Goal: Task Accomplishment & Management: Complete application form

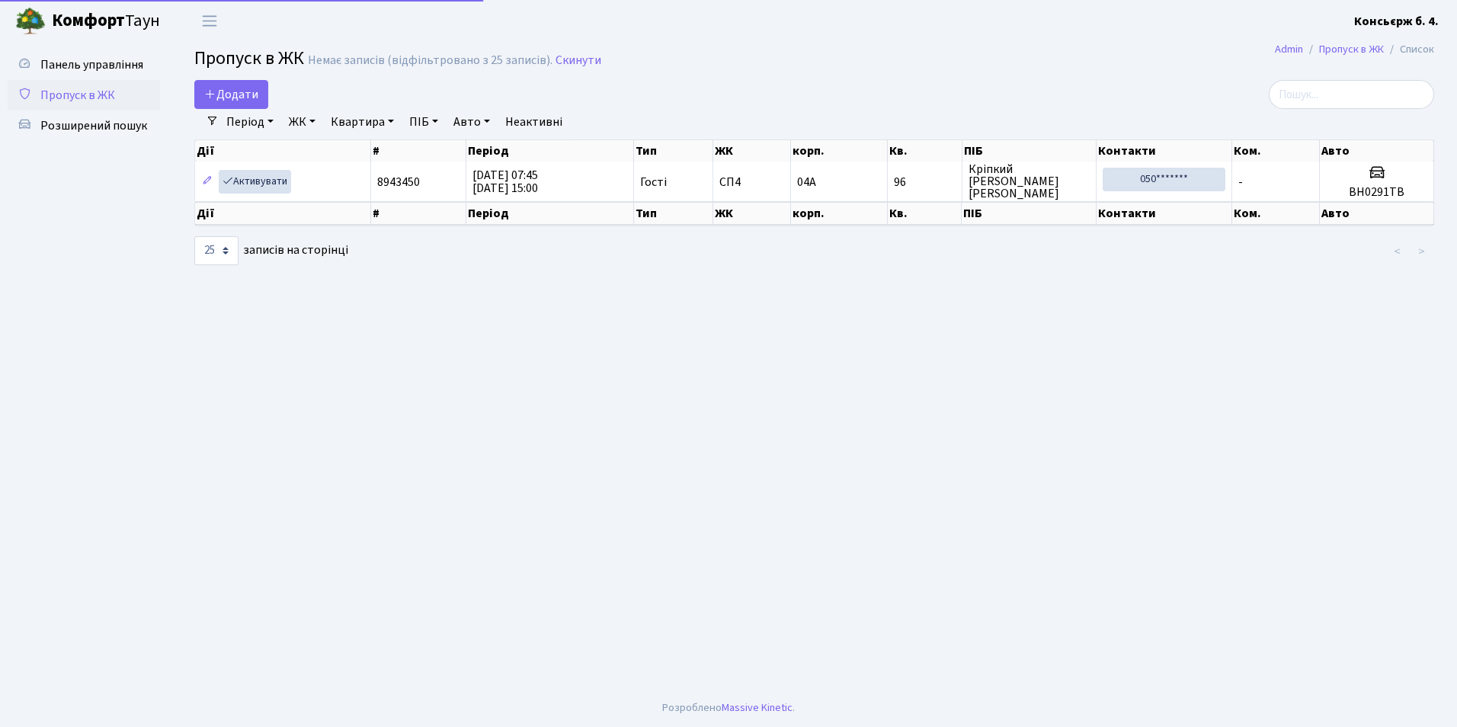
select select "25"
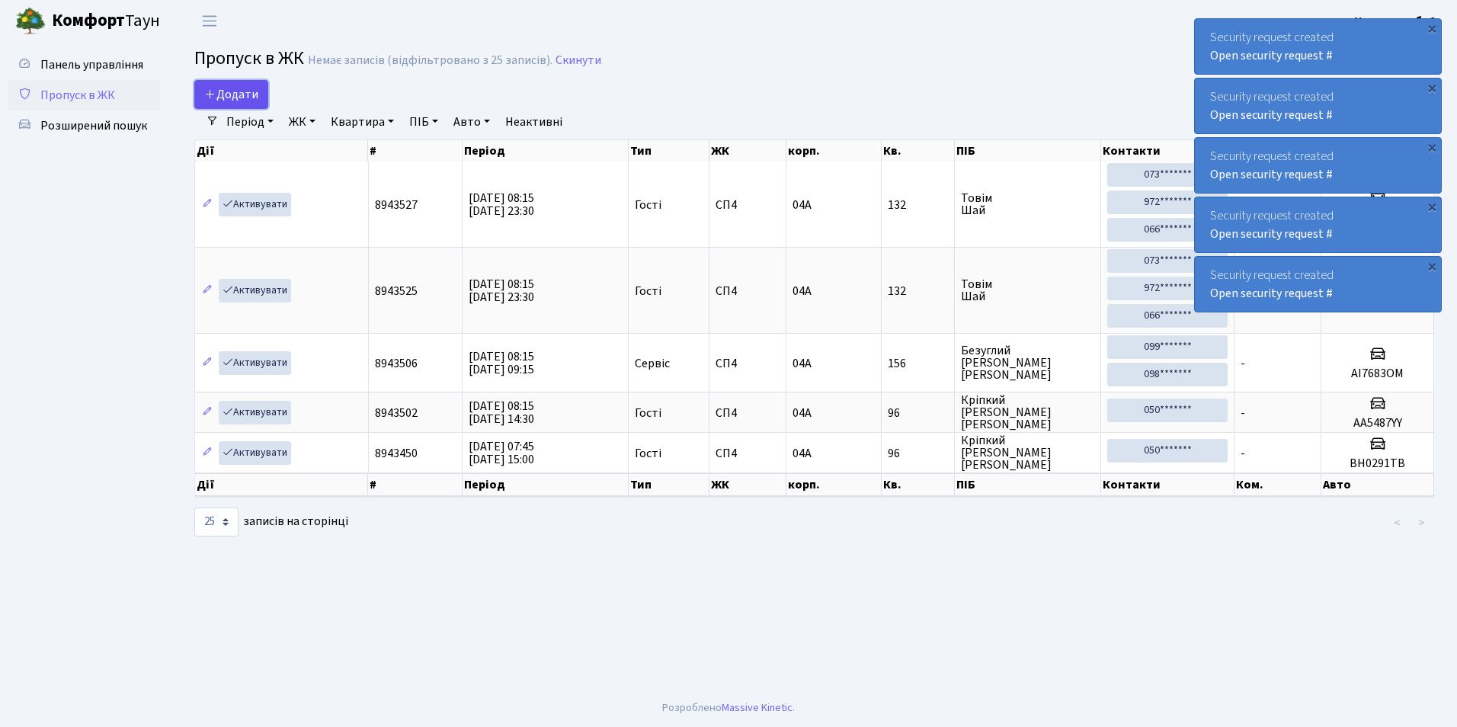
click at [227, 91] on span "Додати" at bounding box center [231, 94] width 54 height 17
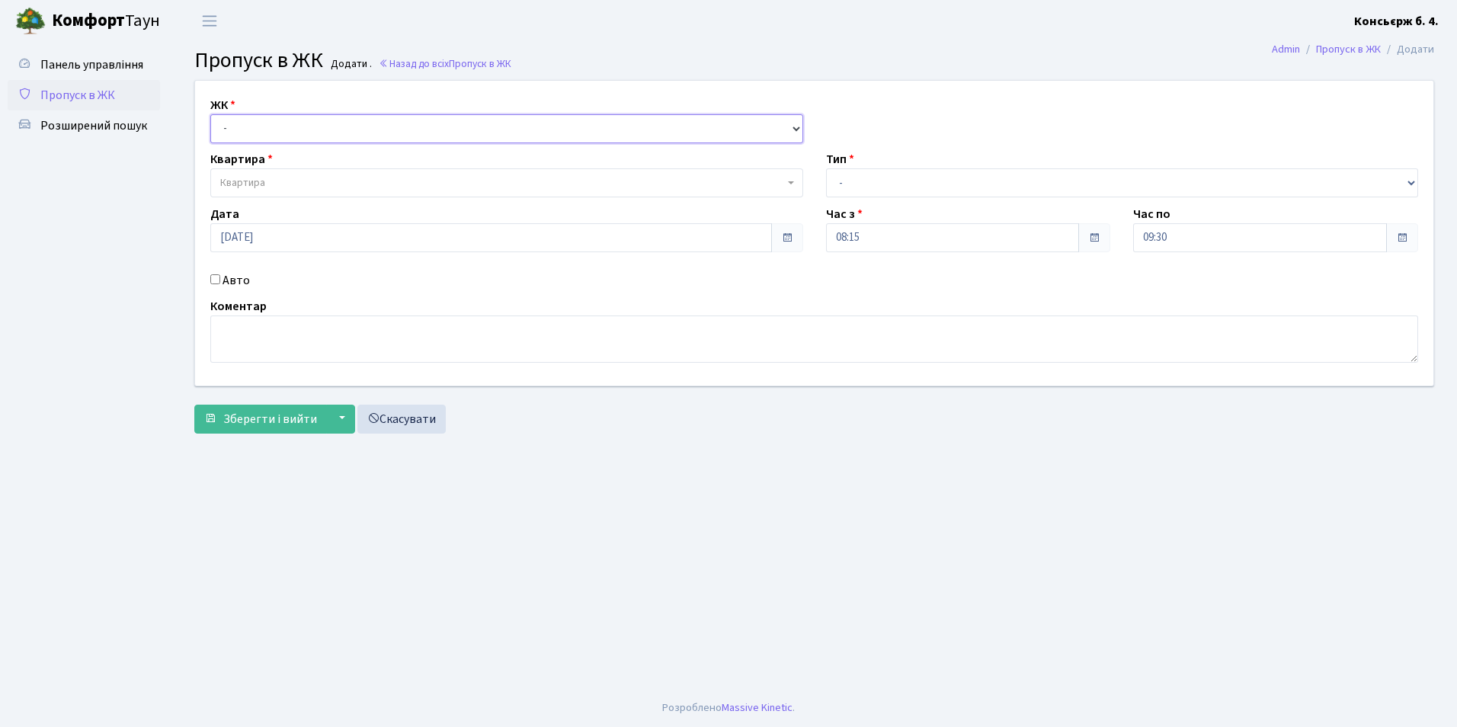
click at [261, 126] on select "- [STREET_ADDRESS]" at bounding box center [506, 128] width 593 height 29
select select "325"
click at [210, 114] on select "- [STREET_ADDRESS]" at bounding box center [506, 128] width 593 height 29
select select
click at [266, 176] on span "Квартира" at bounding box center [502, 182] width 564 height 15
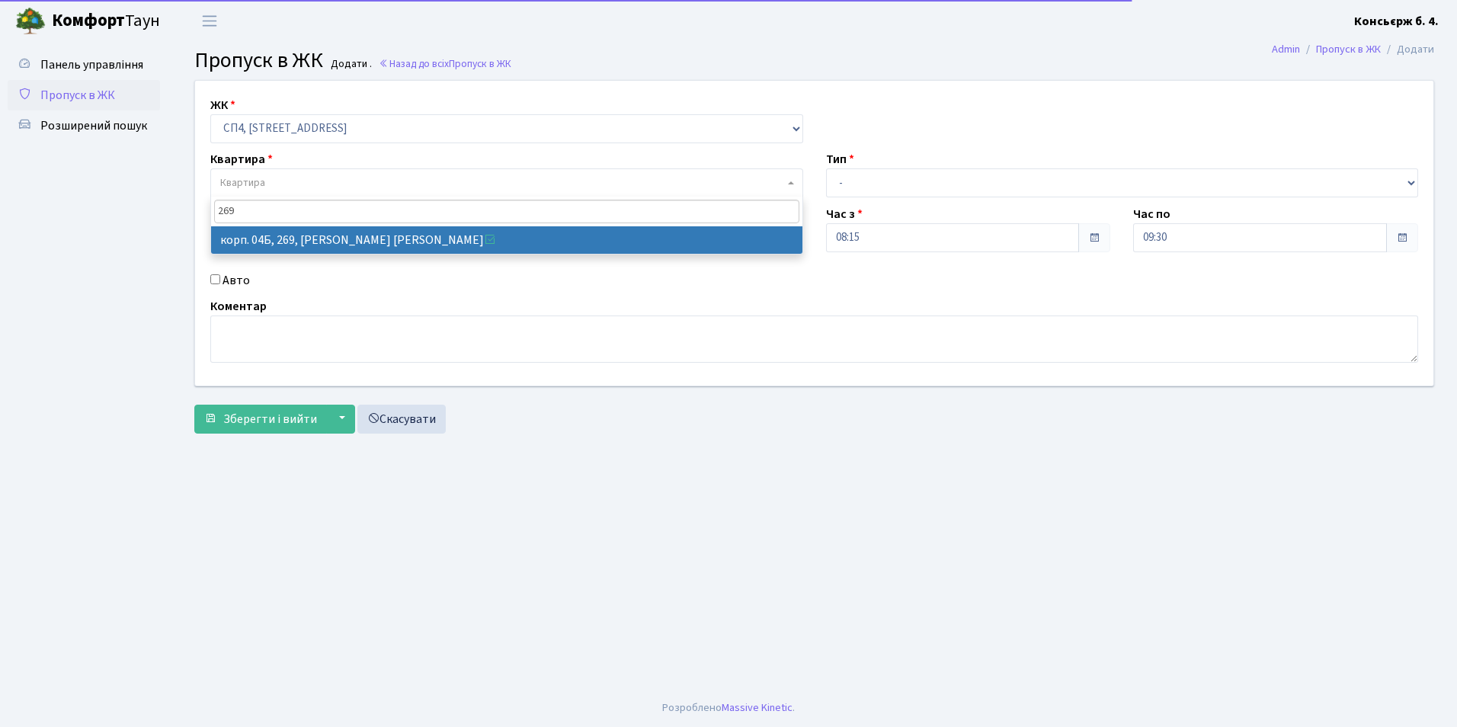
type input "269"
select select "21297"
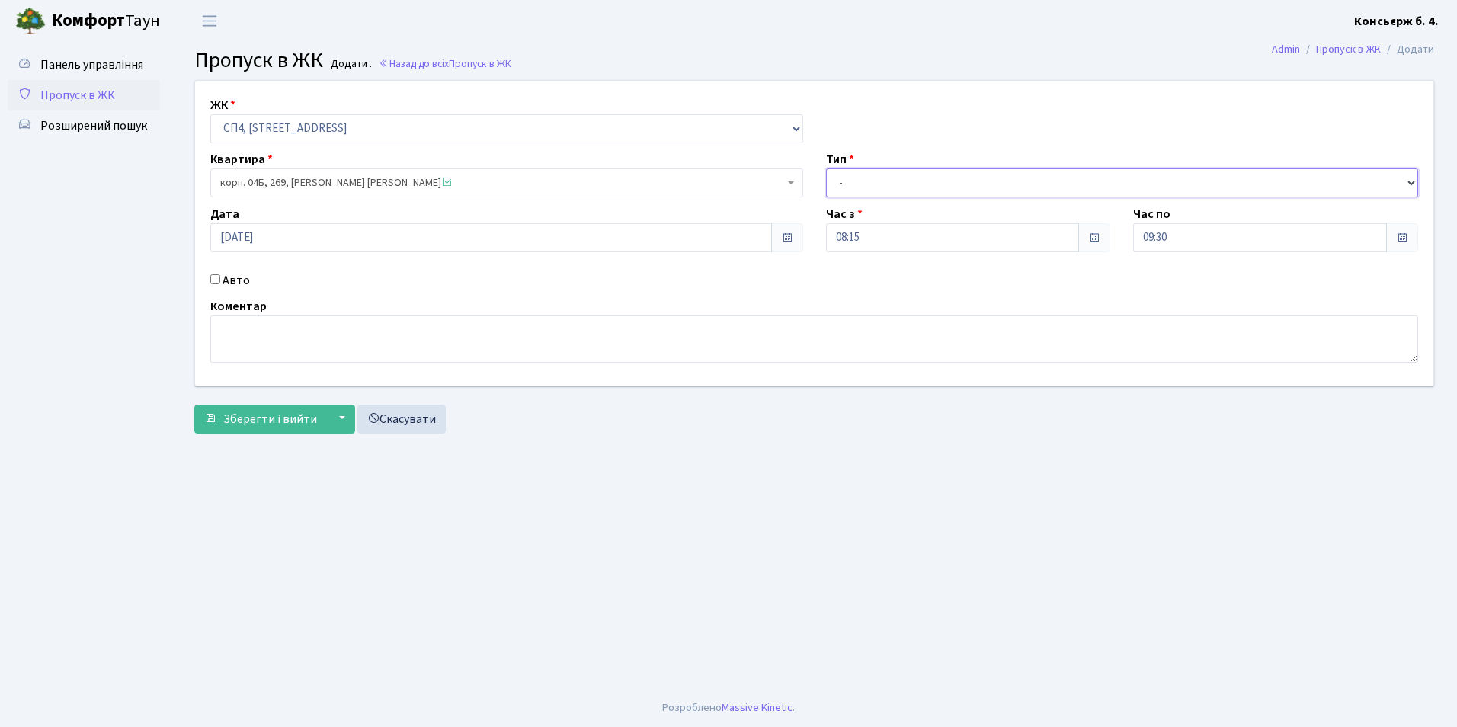
click at [876, 173] on select "- Доставка Таксі Гості Сервіс" at bounding box center [1122, 182] width 593 height 29
select select "18"
click at [826, 168] on select "- Доставка Таксі Гості Сервіс" at bounding box center [1122, 182] width 593 height 29
click at [212, 280] on input "Авто" at bounding box center [215, 279] width 10 height 10
checkbox input "true"
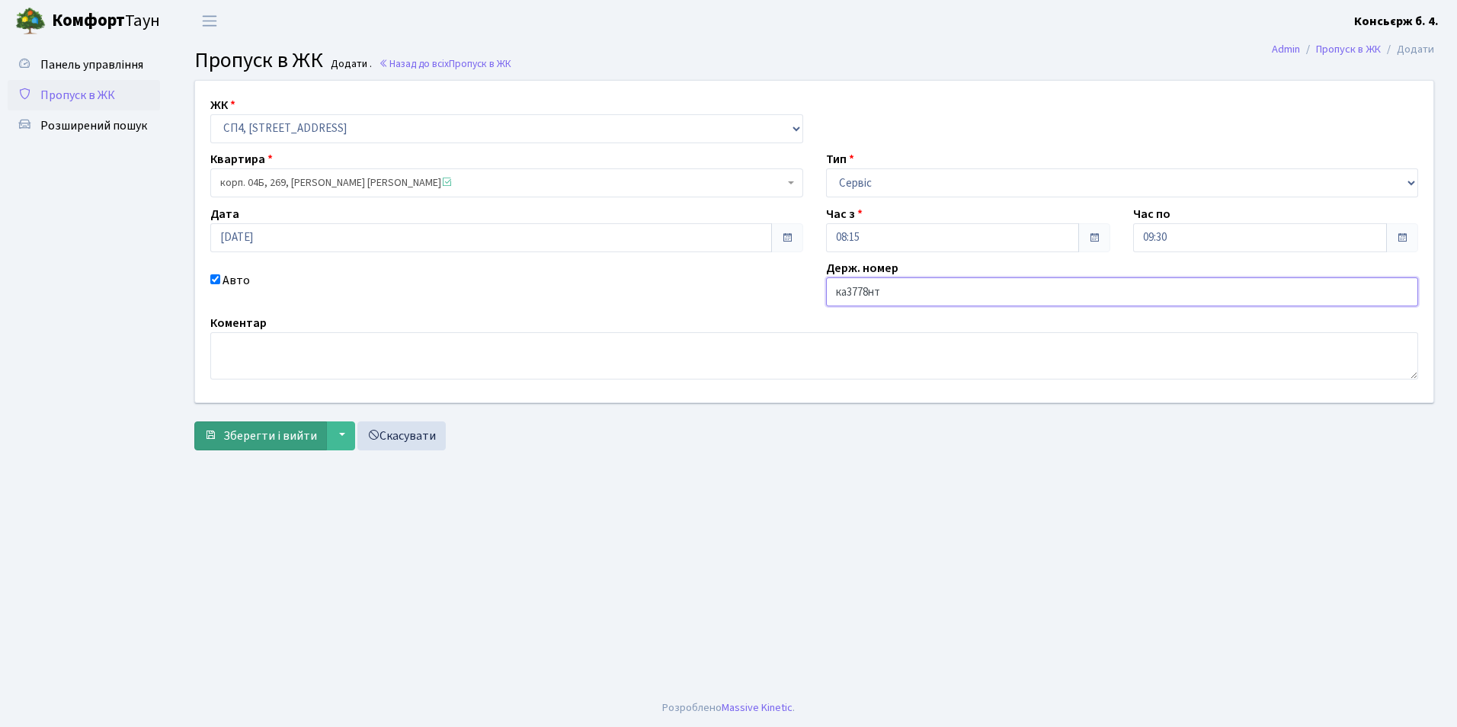
type input "ка3778нт"
click at [245, 436] on span "Зберегти і вийти" at bounding box center [270, 436] width 94 height 17
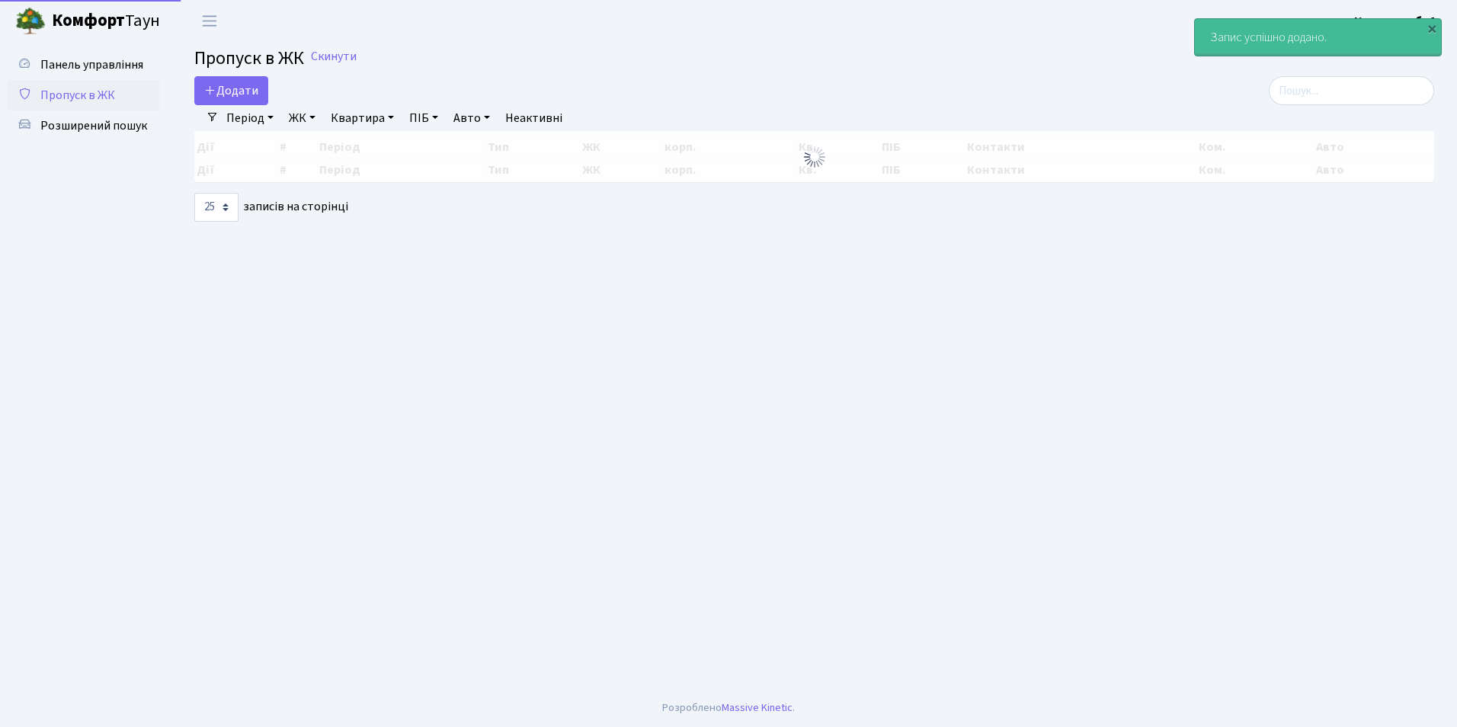
select select "25"
